Goal: Task Accomplishment & Management: Use online tool/utility

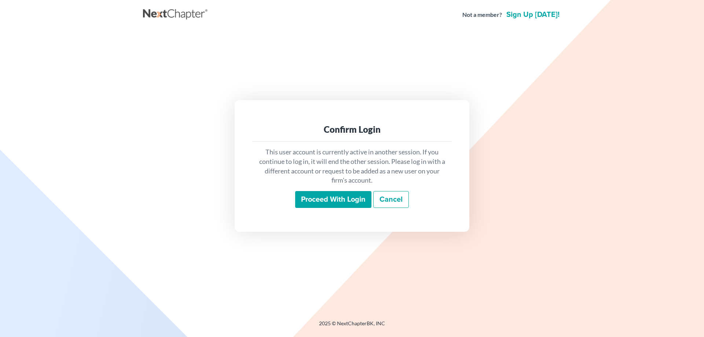
click at [319, 201] on input "Proceed with login" at bounding box center [333, 199] width 76 height 17
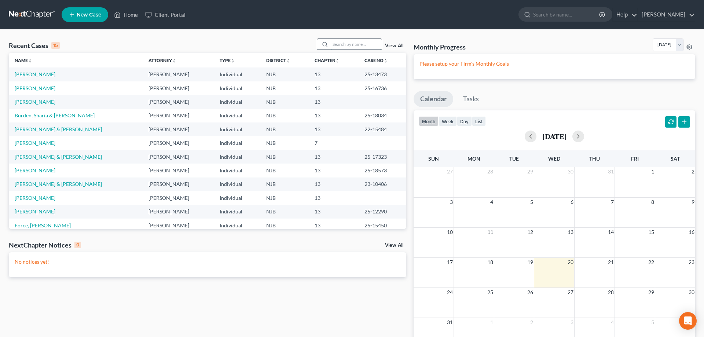
click at [333, 44] on input "search" at bounding box center [356, 44] width 51 height 11
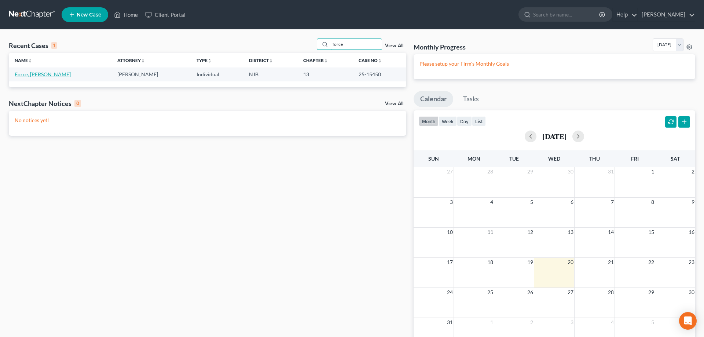
type input "force"
click at [30, 74] on link "Force, [PERSON_NAME]" at bounding box center [43, 74] width 56 height 6
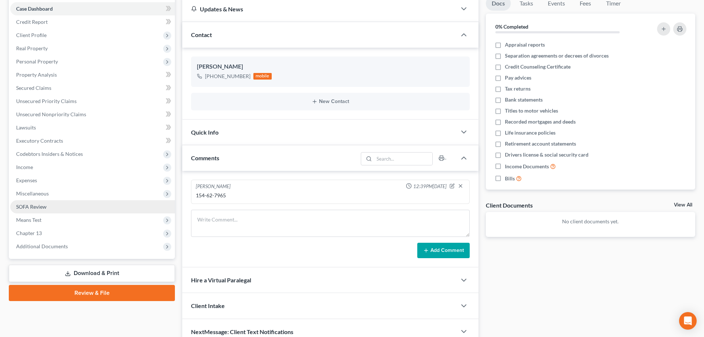
scroll to position [109, 0]
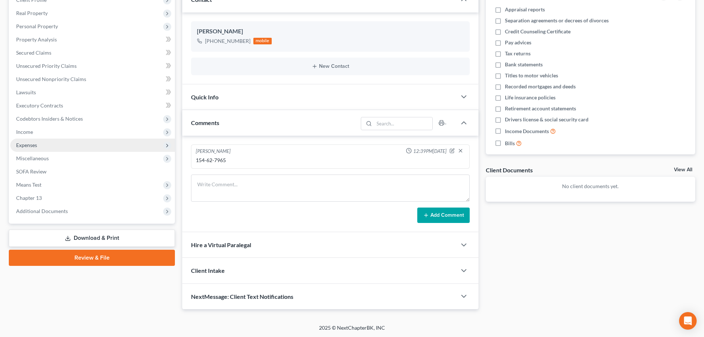
click at [28, 145] on span "Expenses" at bounding box center [26, 145] width 21 height 6
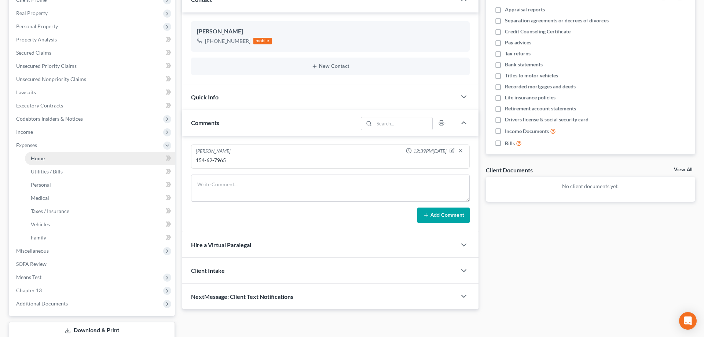
click at [42, 156] on span "Home" at bounding box center [38, 158] width 14 height 6
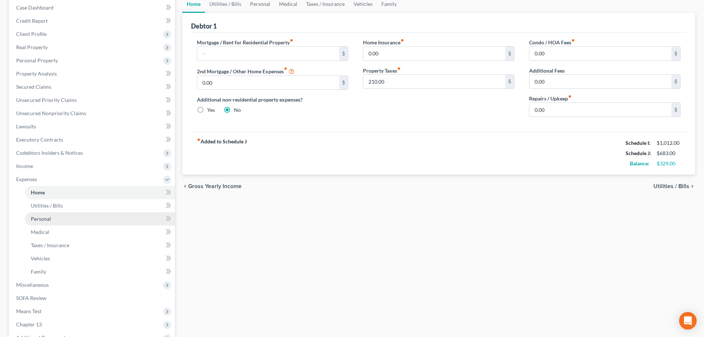
scroll to position [112, 0]
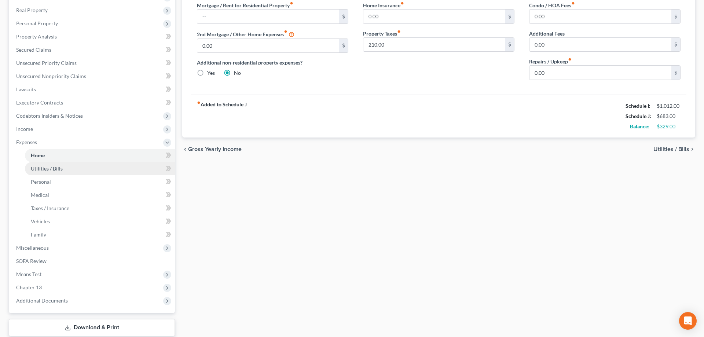
click at [46, 171] on span "Utilities / Bills" at bounding box center [47, 168] width 32 height 6
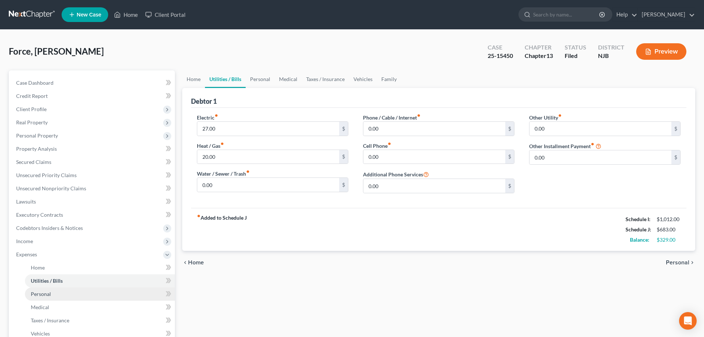
click at [54, 294] on link "Personal" at bounding box center [100, 294] width 150 height 13
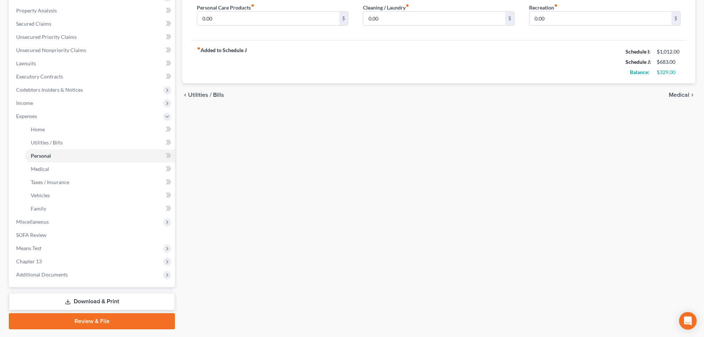
scroll to position [150, 0]
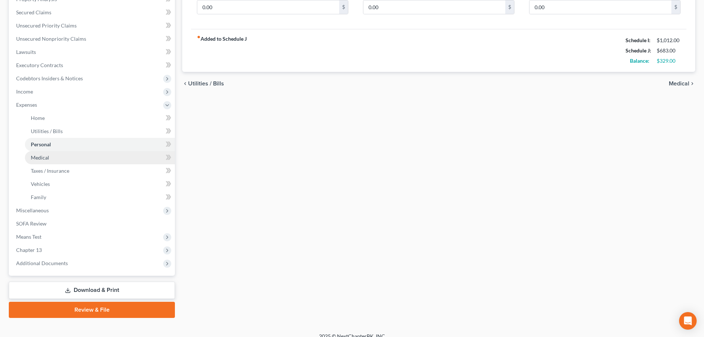
click at [43, 160] on span "Medical" at bounding box center [40, 157] width 18 height 6
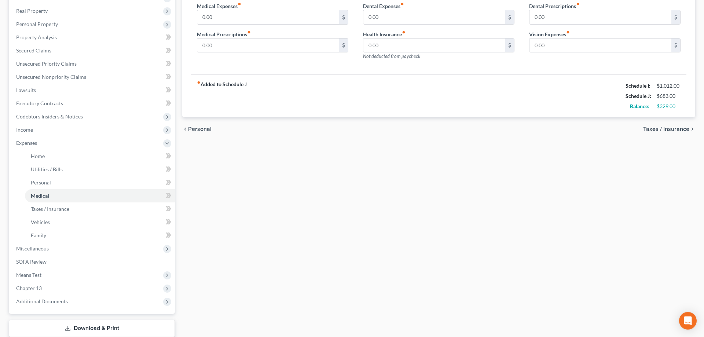
scroll to position [112, 0]
click at [43, 210] on span "Taxes / Insurance" at bounding box center [50, 208] width 39 height 6
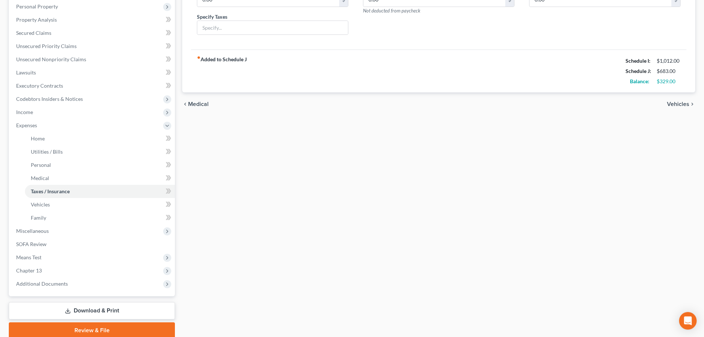
scroll to position [150, 0]
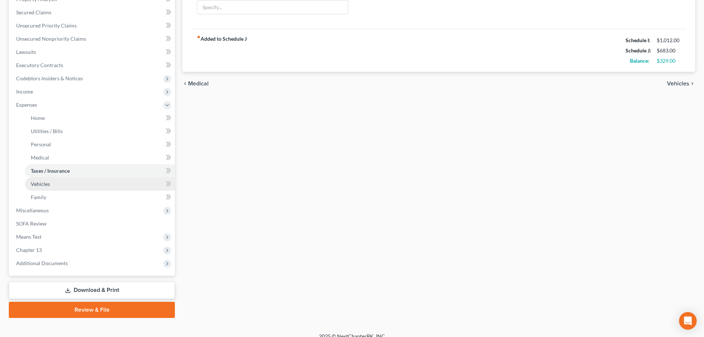
click at [40, 186] on span "Vehicles" at bounding box center [40, 184] width 19 height 6
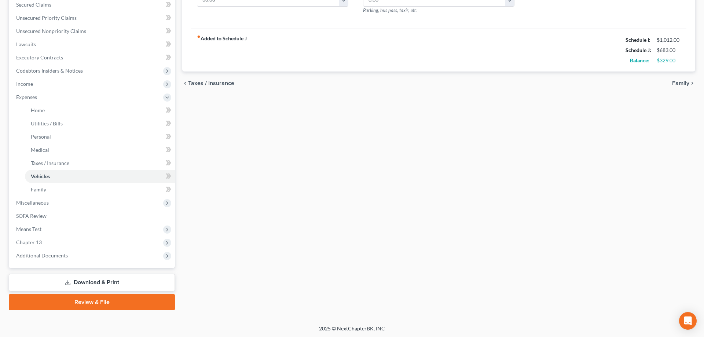
scroll to position [158, 0]
click at [35, 191] on span "Family" at bounding box center [38, 189] width 15 height 6
